Goal: Navigation & Orientation: Find specific page/section

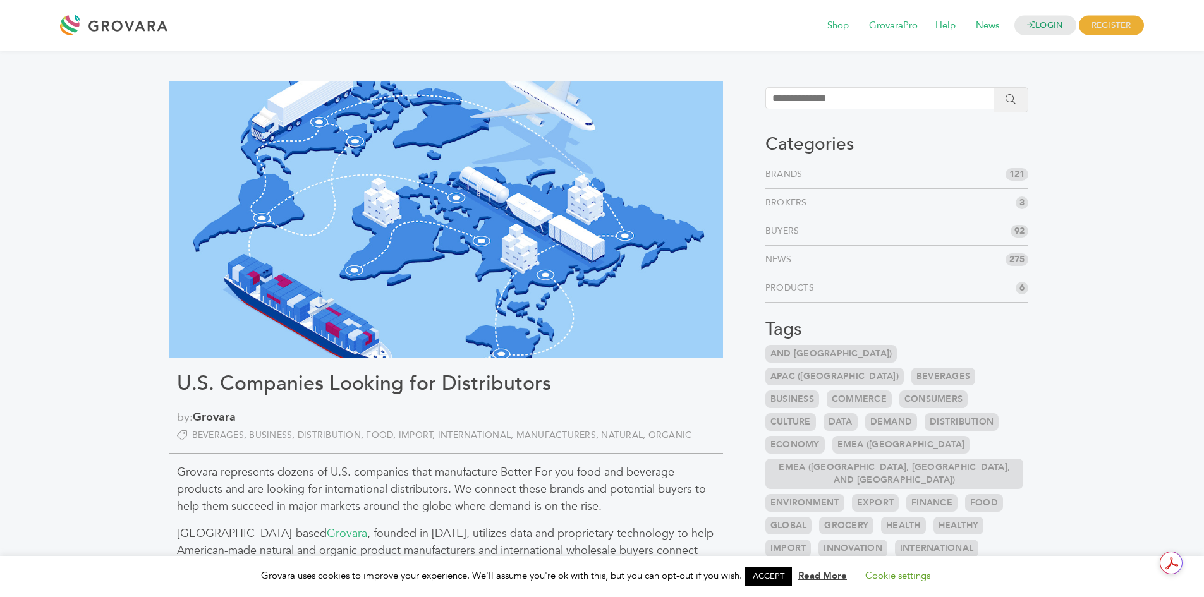
click at [790, 173] on link "Brands" at bounding box center [786, 174] width 42 height 13
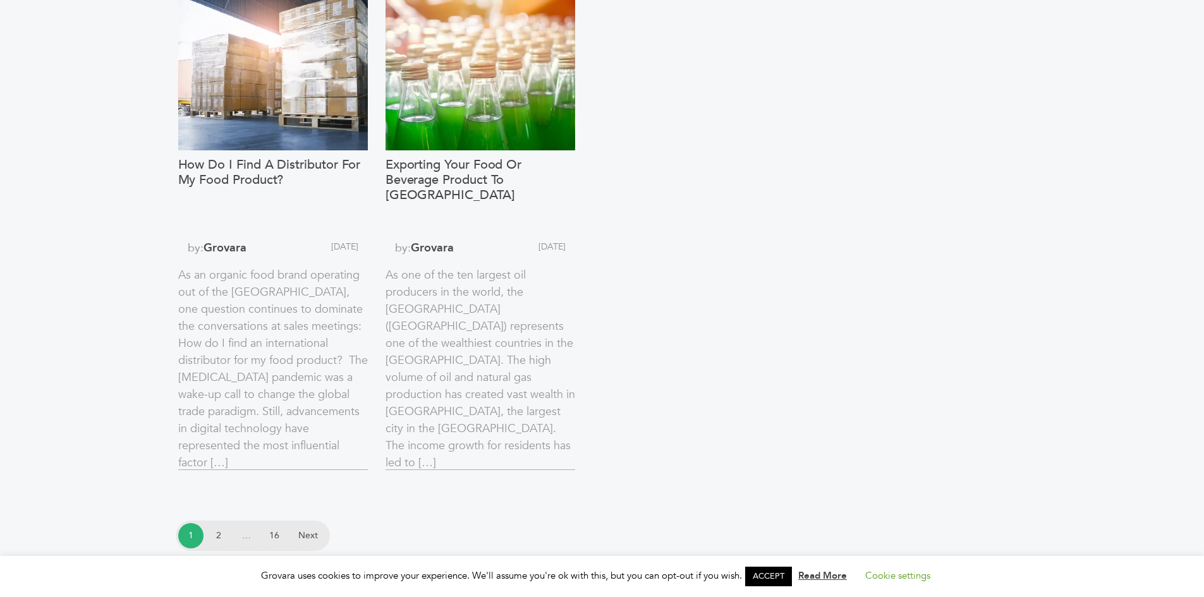
scroll to position [1959, 0]
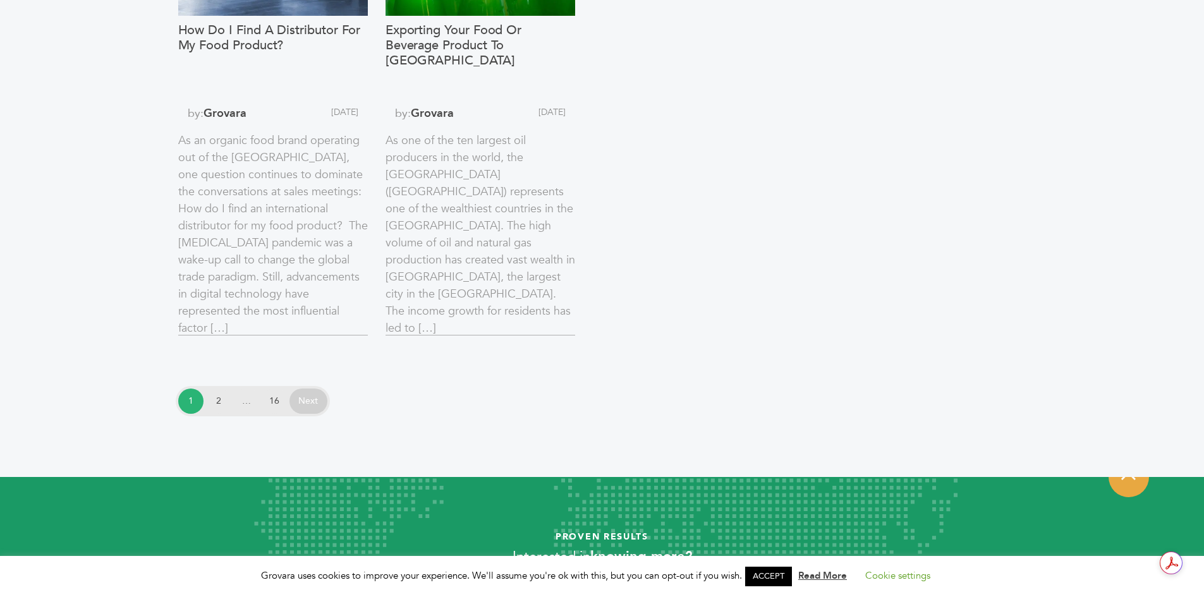
click at [310, 403] on link "Next" at bounding box center [308, 401] width 38 height 25
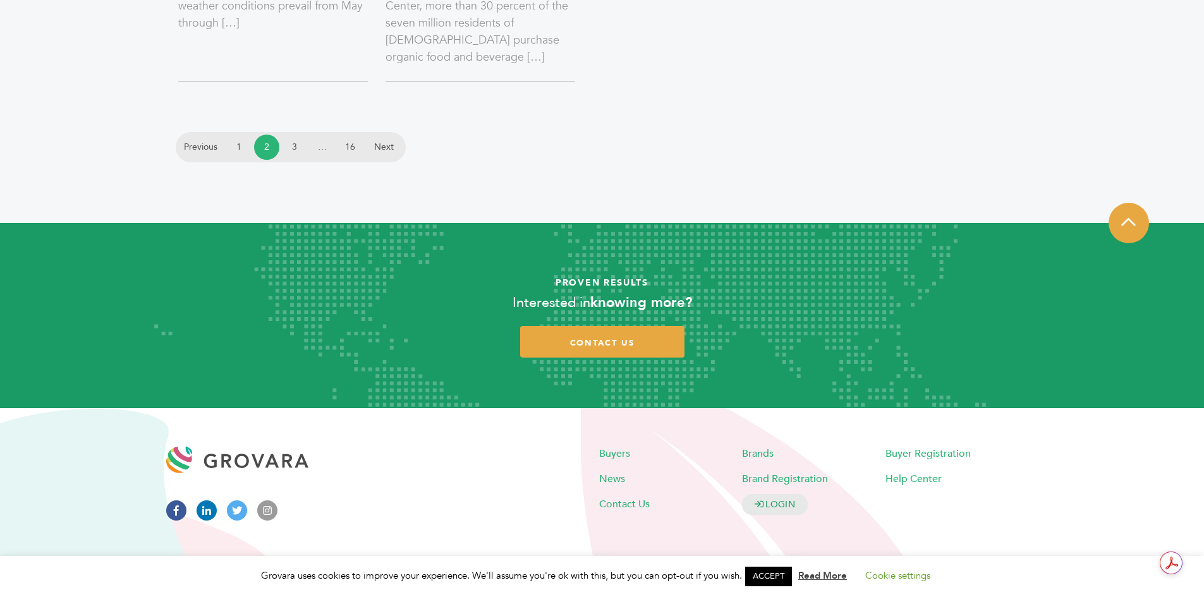
scroll to position [1854, 0]
